Goal: Navigation & Orientation: Find specific page/section

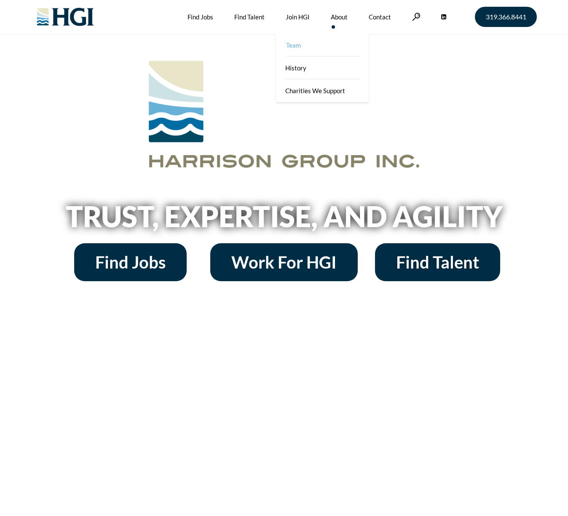
click at [324, 45] on link "Team" at bounding box center [323, 45] width 93 height 23
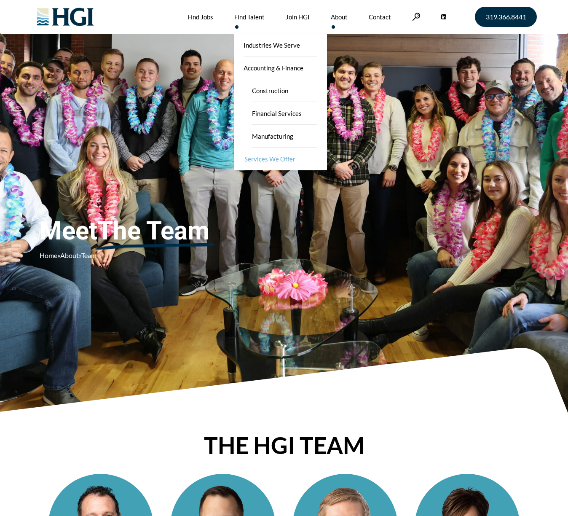
click at [286, 158] on link "Services We Offer" at bounding box center [281, 159] width 93 height 23
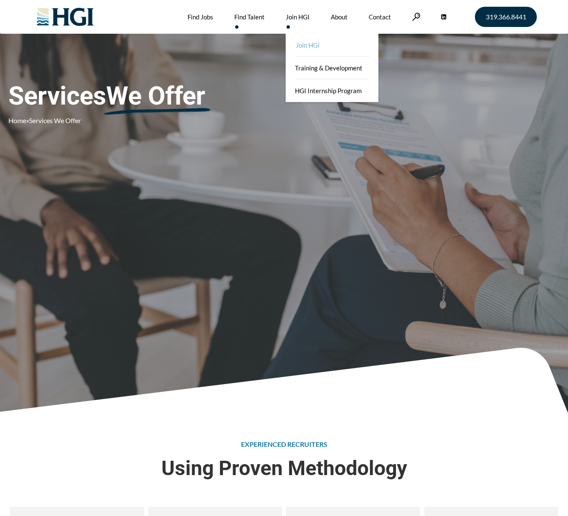
click at [314, 46] on link "Join HGI" at bounding box center [333, 45] width 93 height 23
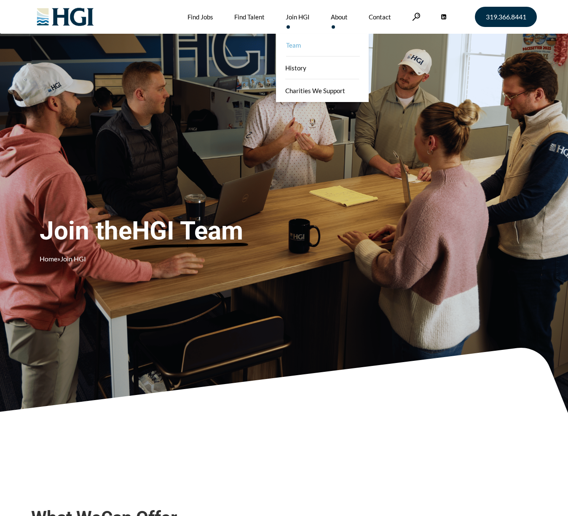
click at [321, 46] on link "Team" at bounding box center [323, 45] width 93 height 23
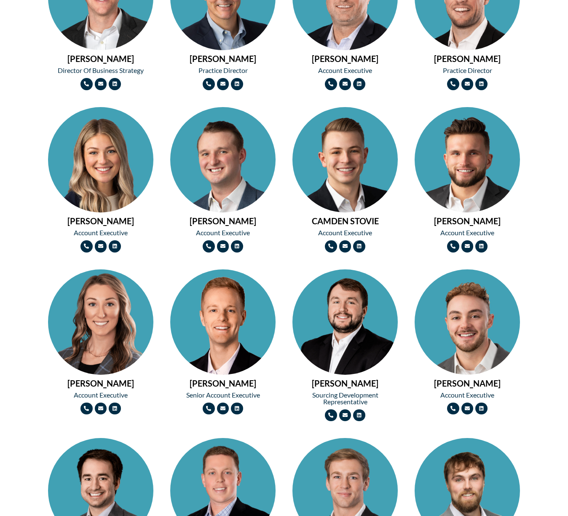
scroll to position [716, 0]
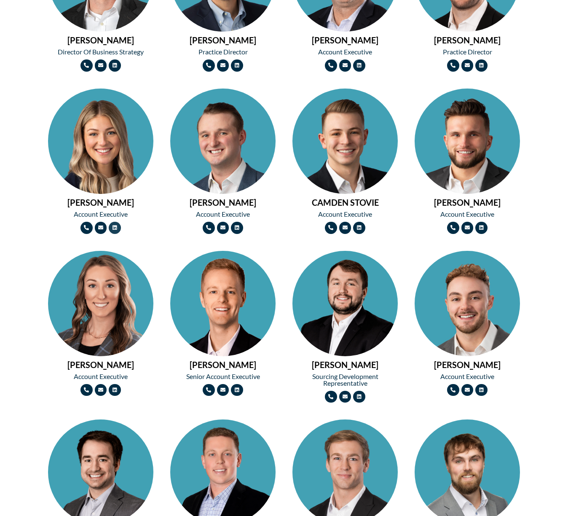
click at [116, 231] on link "Linkedin" at bounding box center [115, 228] width 12 height 12
click at [116, 389] on icon at bounding box center [115, 389] width 5 height 5
